Goal: Book appointment/travel/reservation

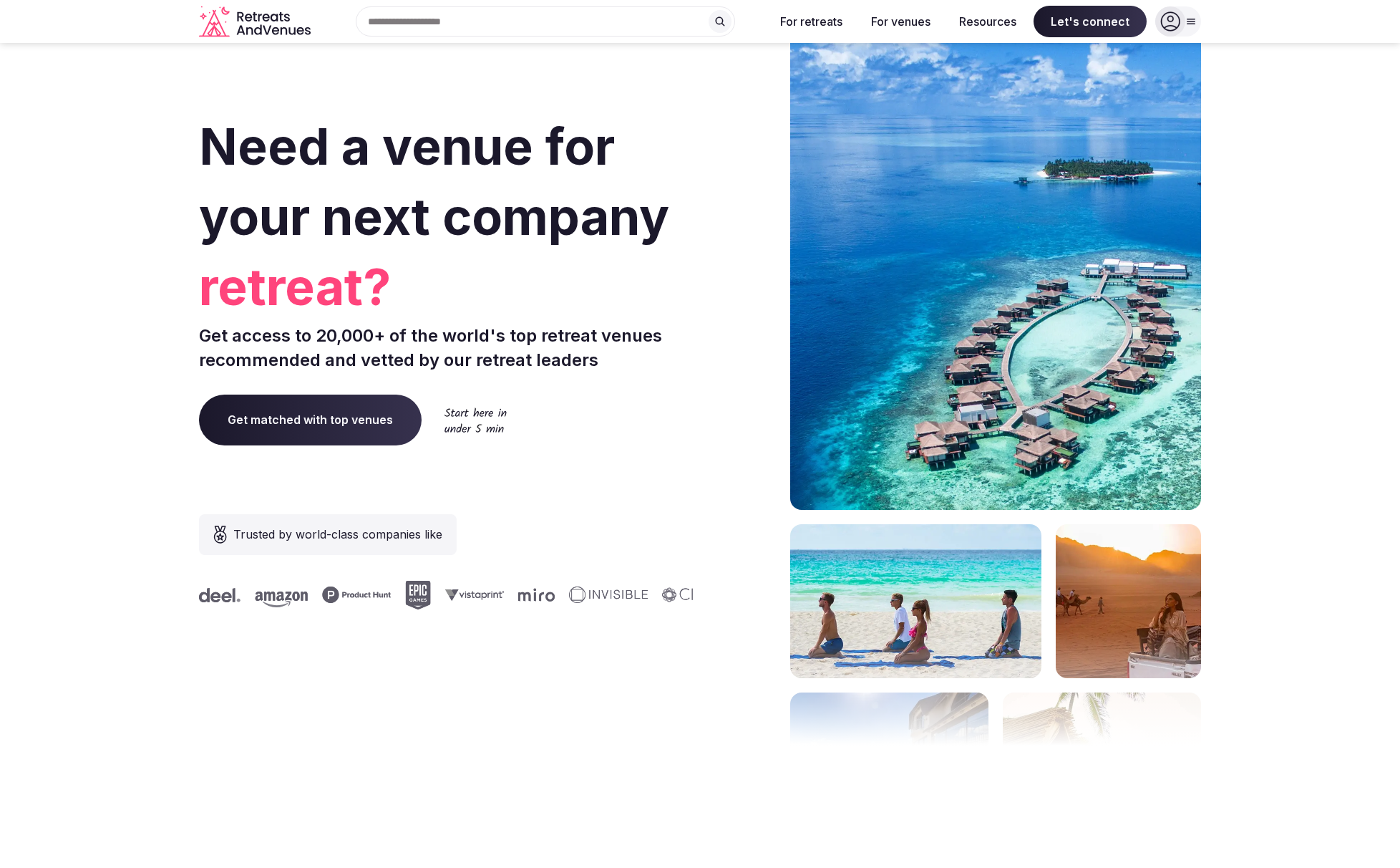
click at [578, 28] on input "text" at bounding box center [545, 21] width 380 height 30
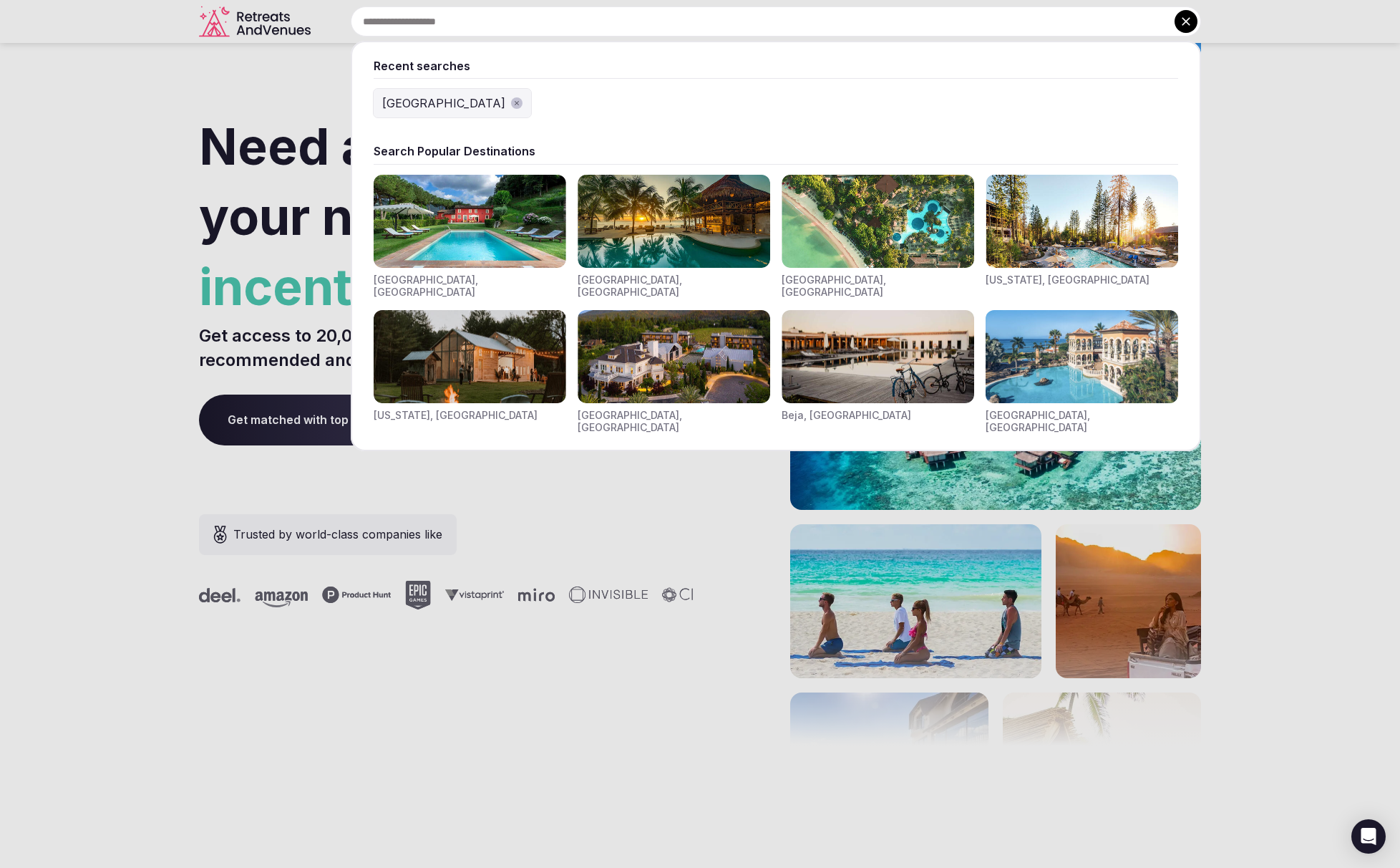
click at [143, 142] on div at bounding box center [700, 434] width 1400 height 868
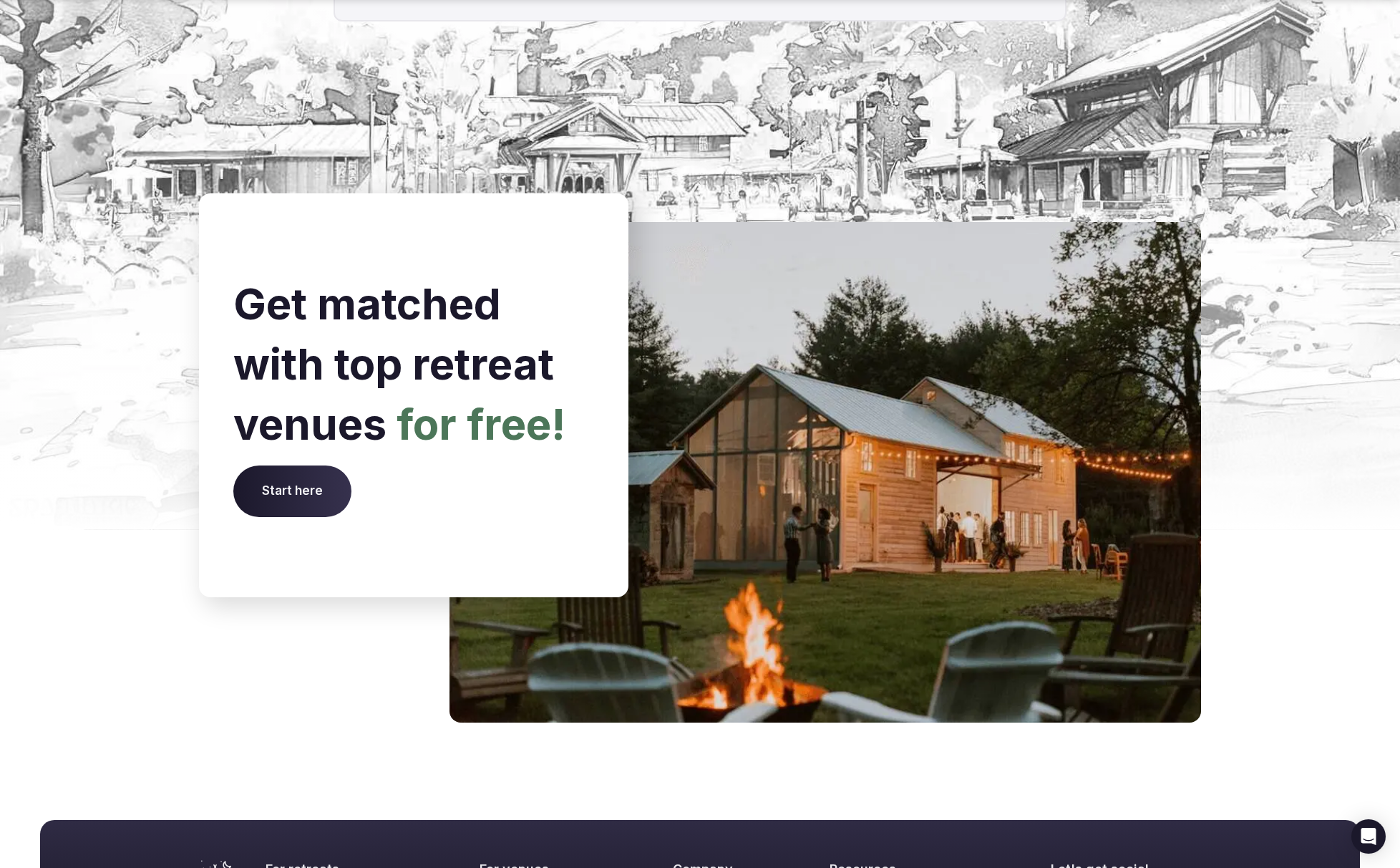
scroll to position [5726, 0]
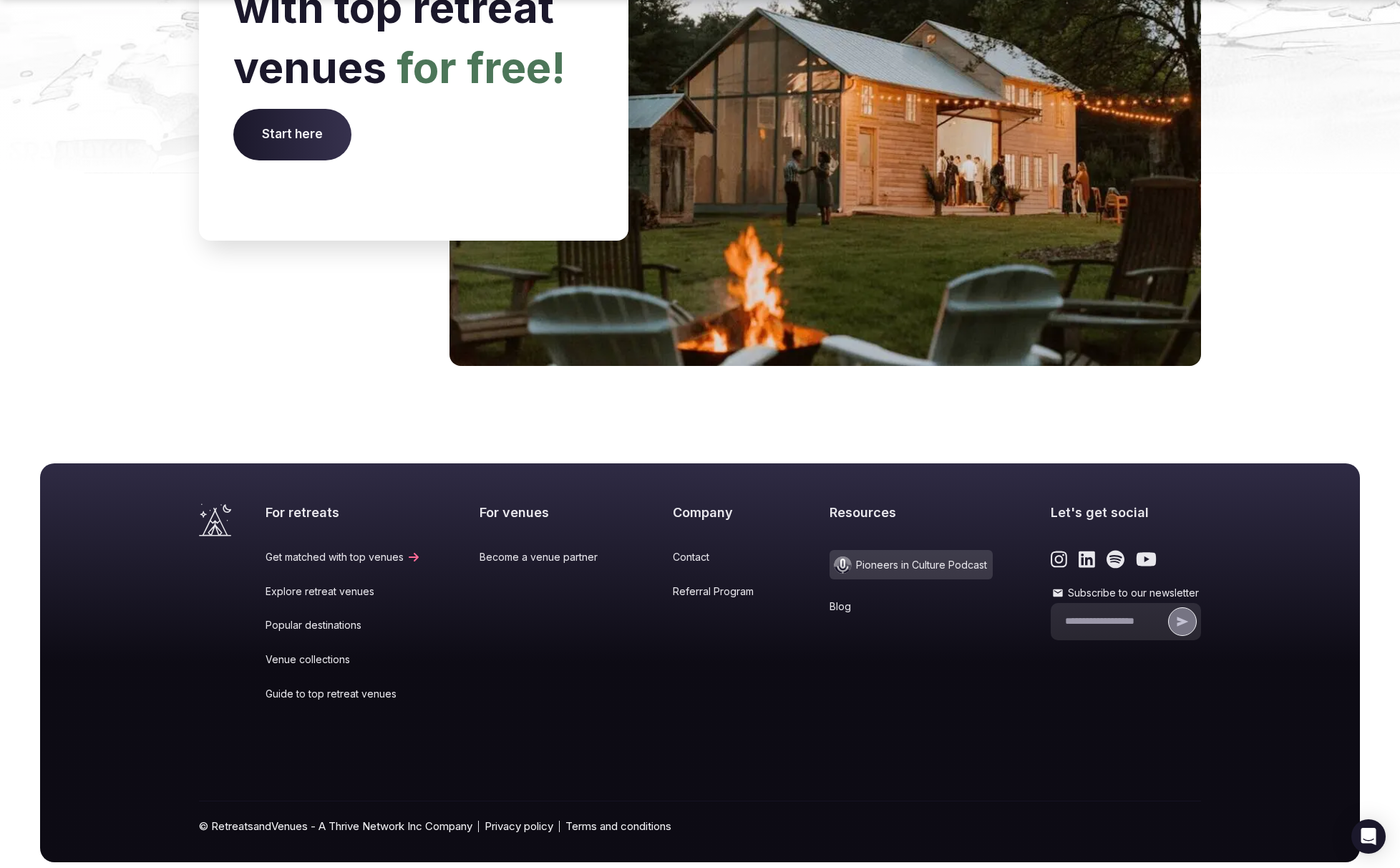
click at [314, 585] on link "Explore retreat venues" at bounding box center [343, 592] width 155 height 14
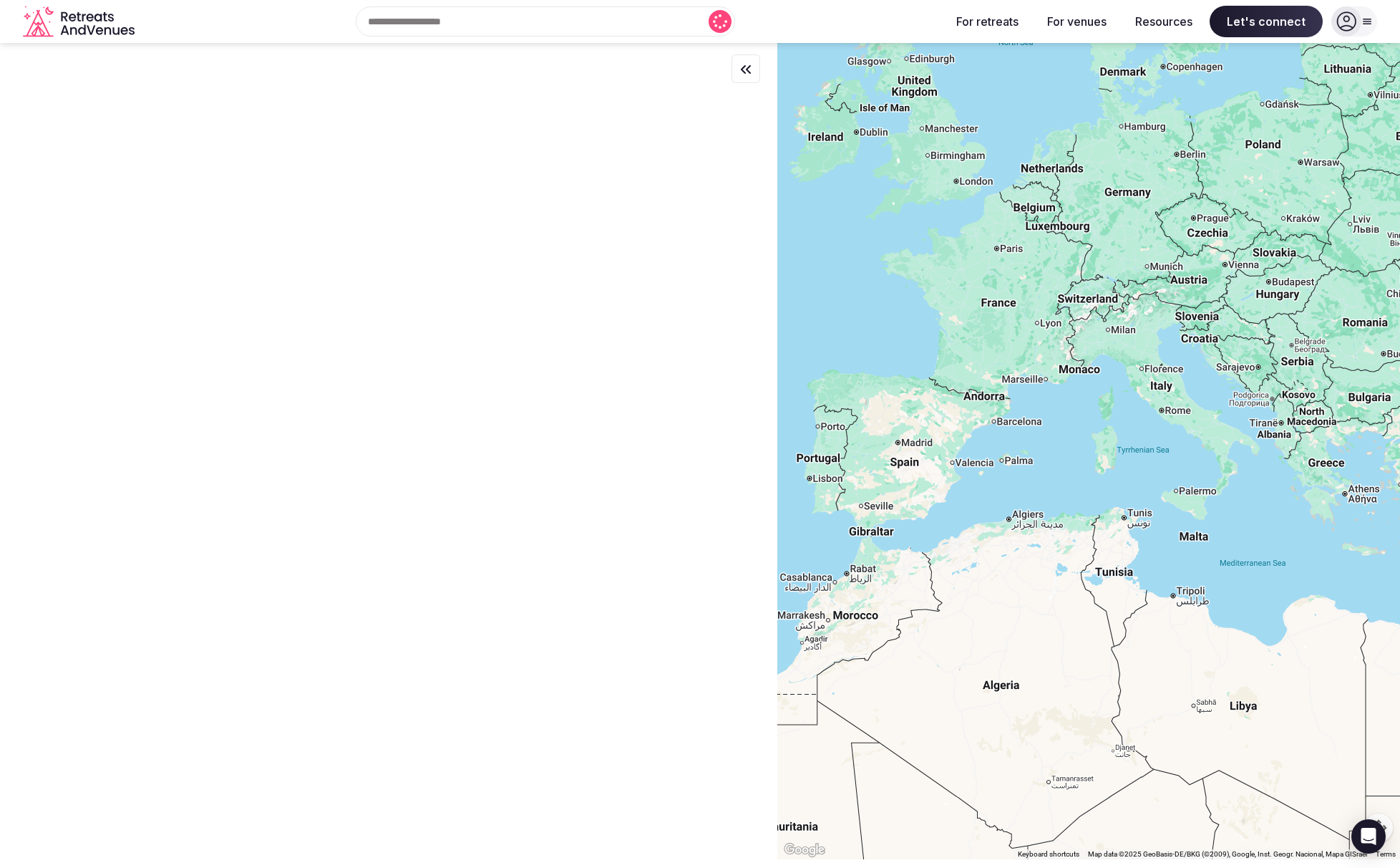
scroll to position [5726, 0]
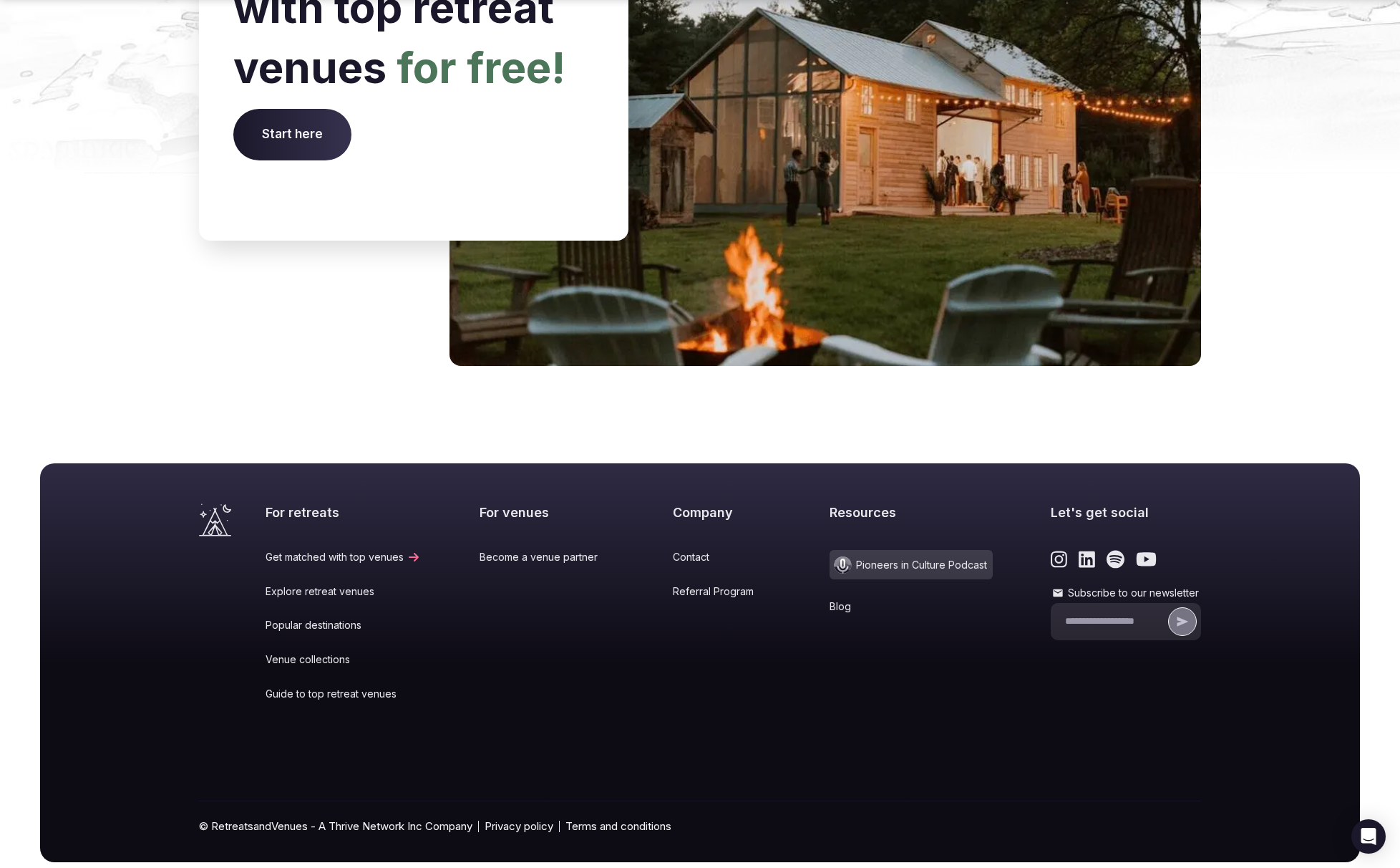
click at [289, 618] on link "Popular destinations" at bounding box center [343, 625] width 155 height 14
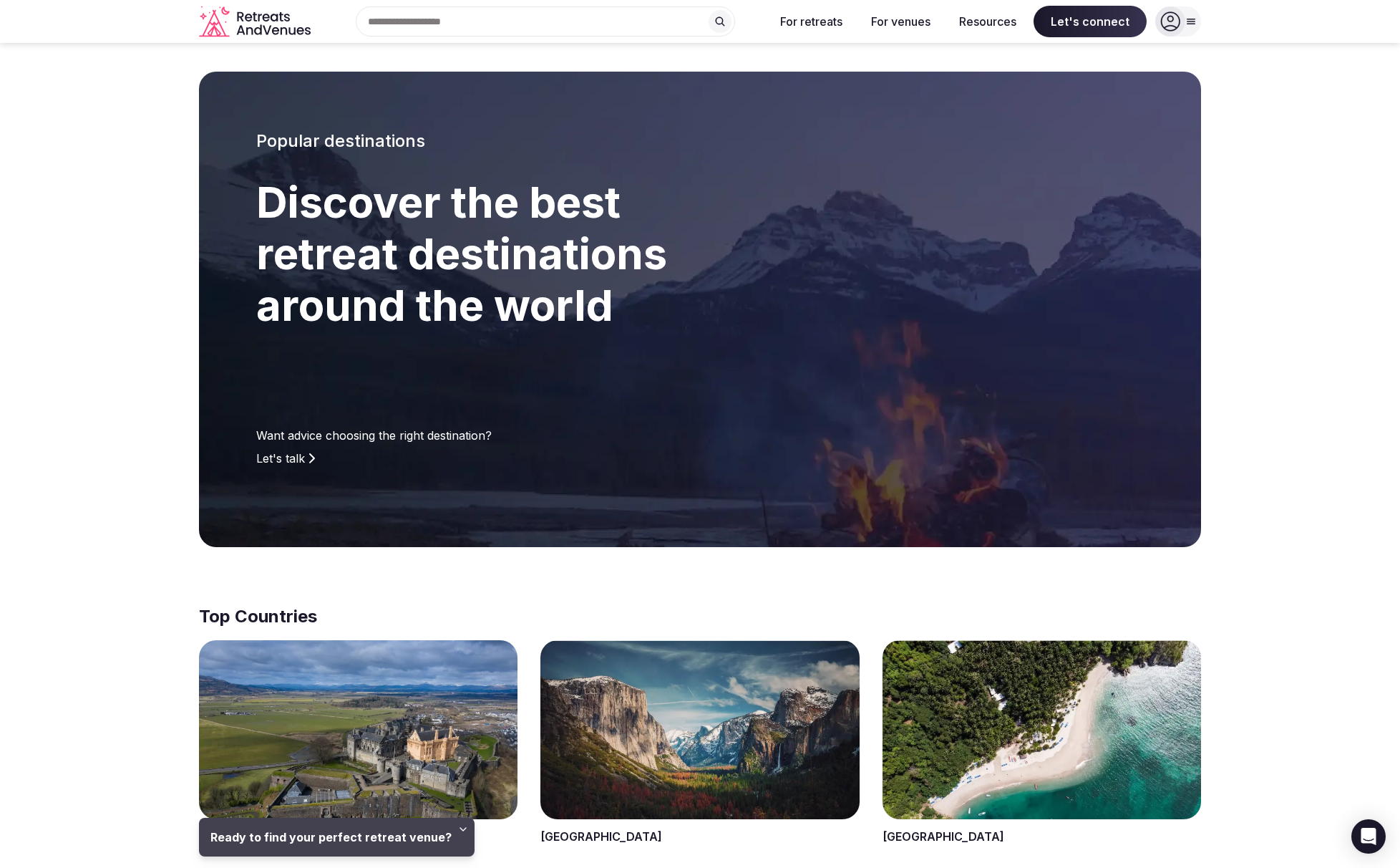
click at [710, 723] on span at bounding box center [700, 743] width 318 height 206
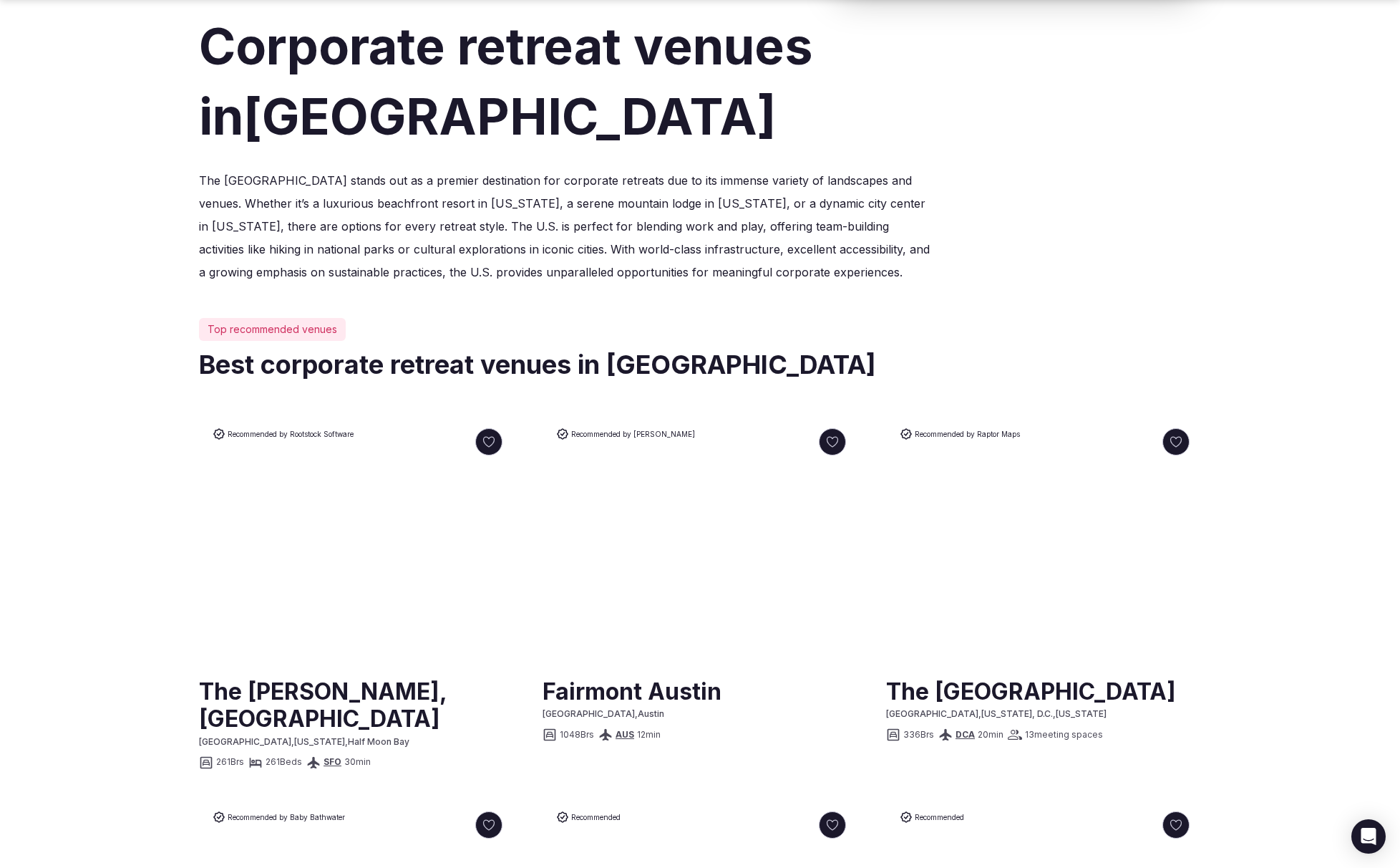
scroll to position [580, 0]
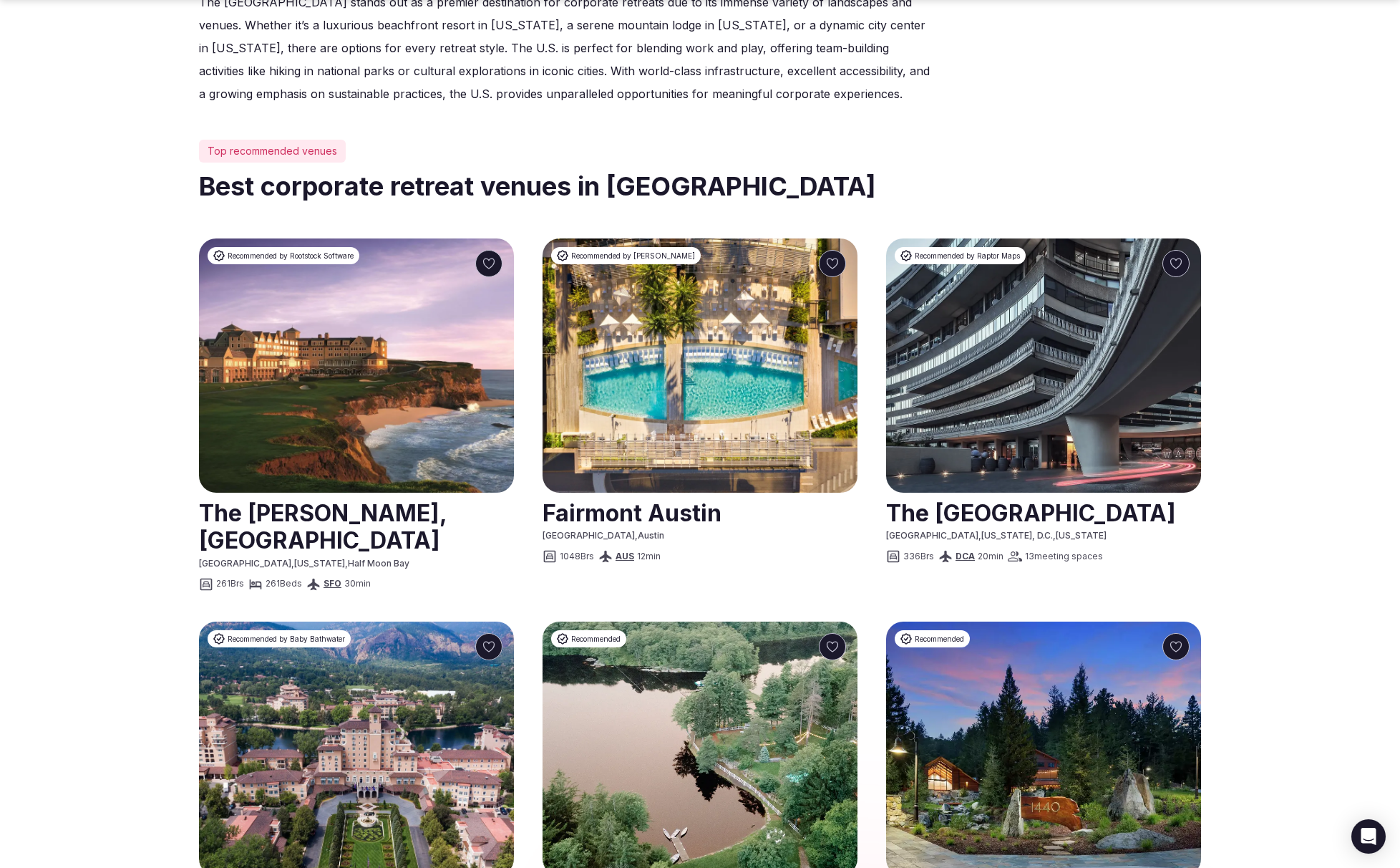
click at [402, 512] on link at bounding box center [356, 526] width 314 height 63
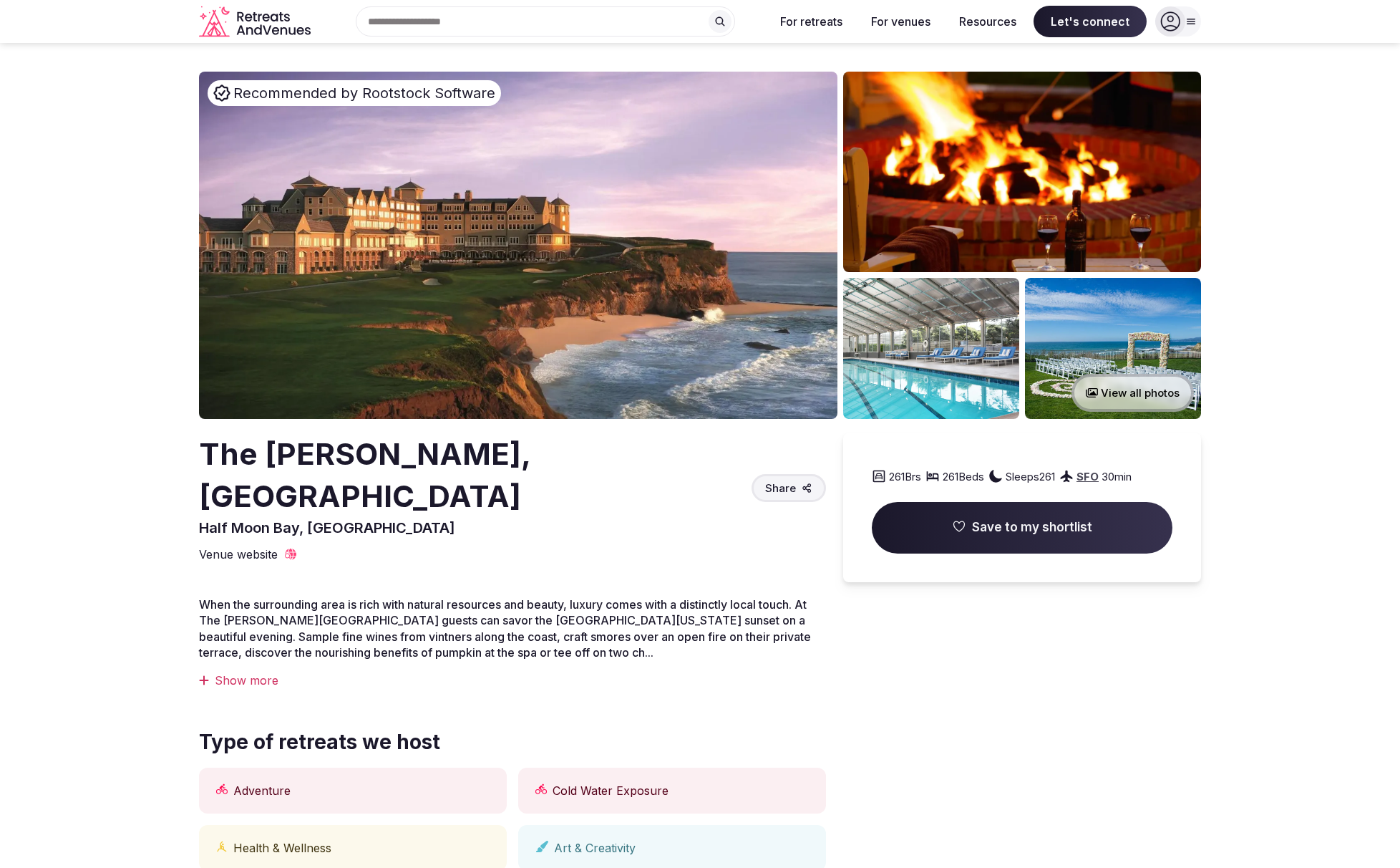
click at [1039, 531] on span "Save to my shortlist" at bounding box center [1032, 527] width 121 height 17
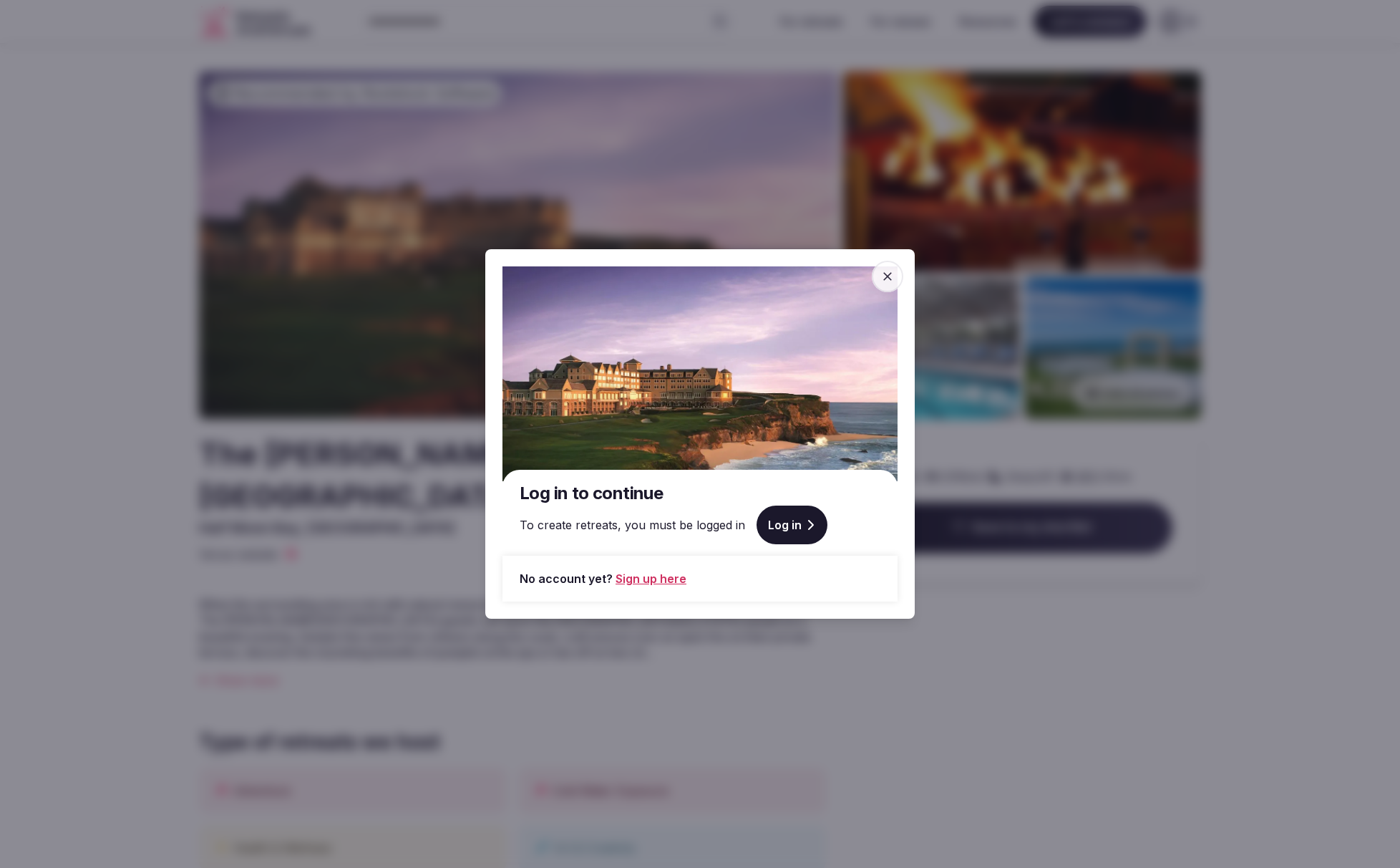
click at [889, 277] on icon "button" at bounding box center [887, 276] width 9 height 9
